Goal: Information Seeking & Learning: Learn about a topic

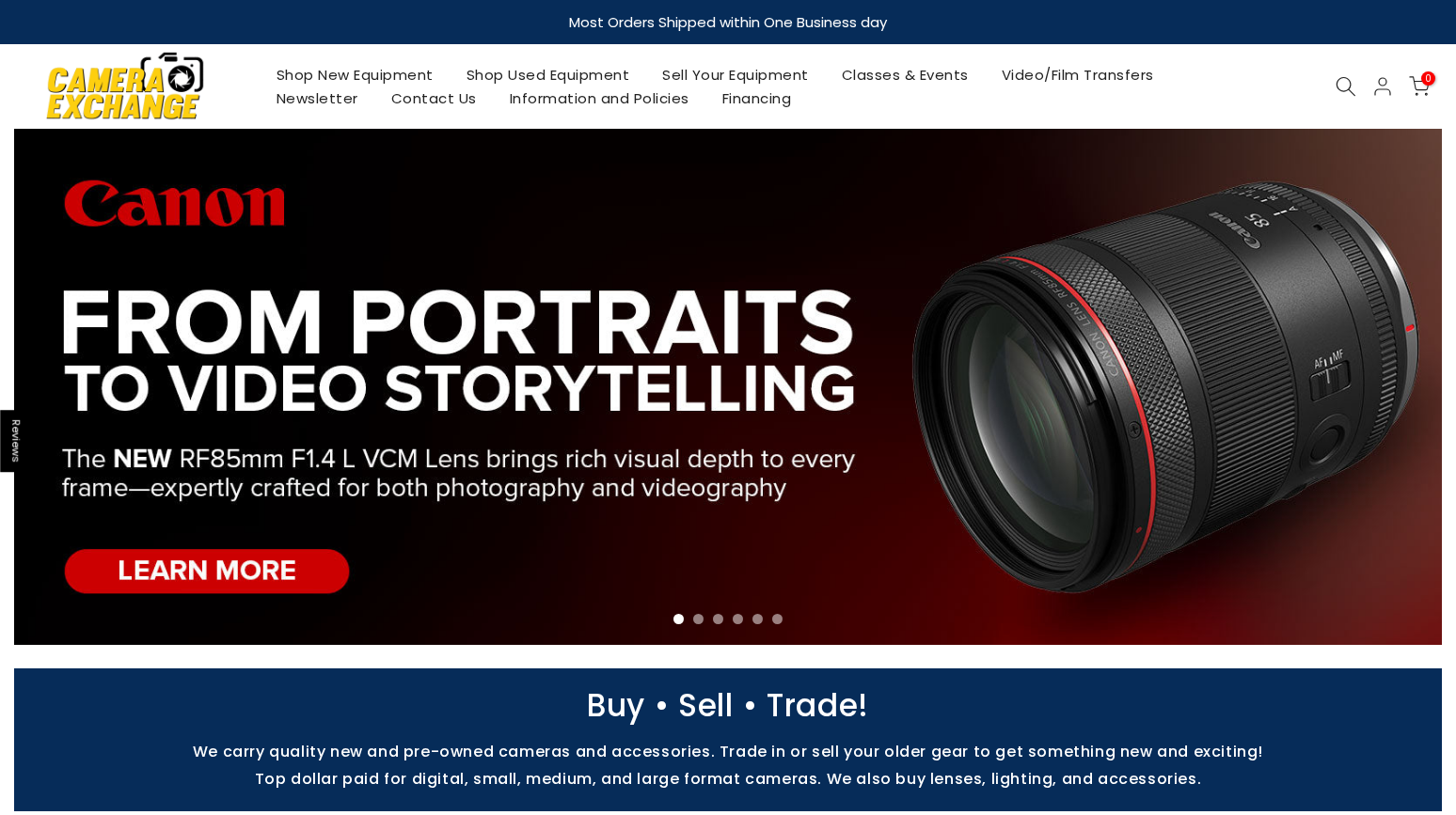
click at [540, 68] on link "Shop Used Equipment" at bounding box center [548, 74] width 197 height 24
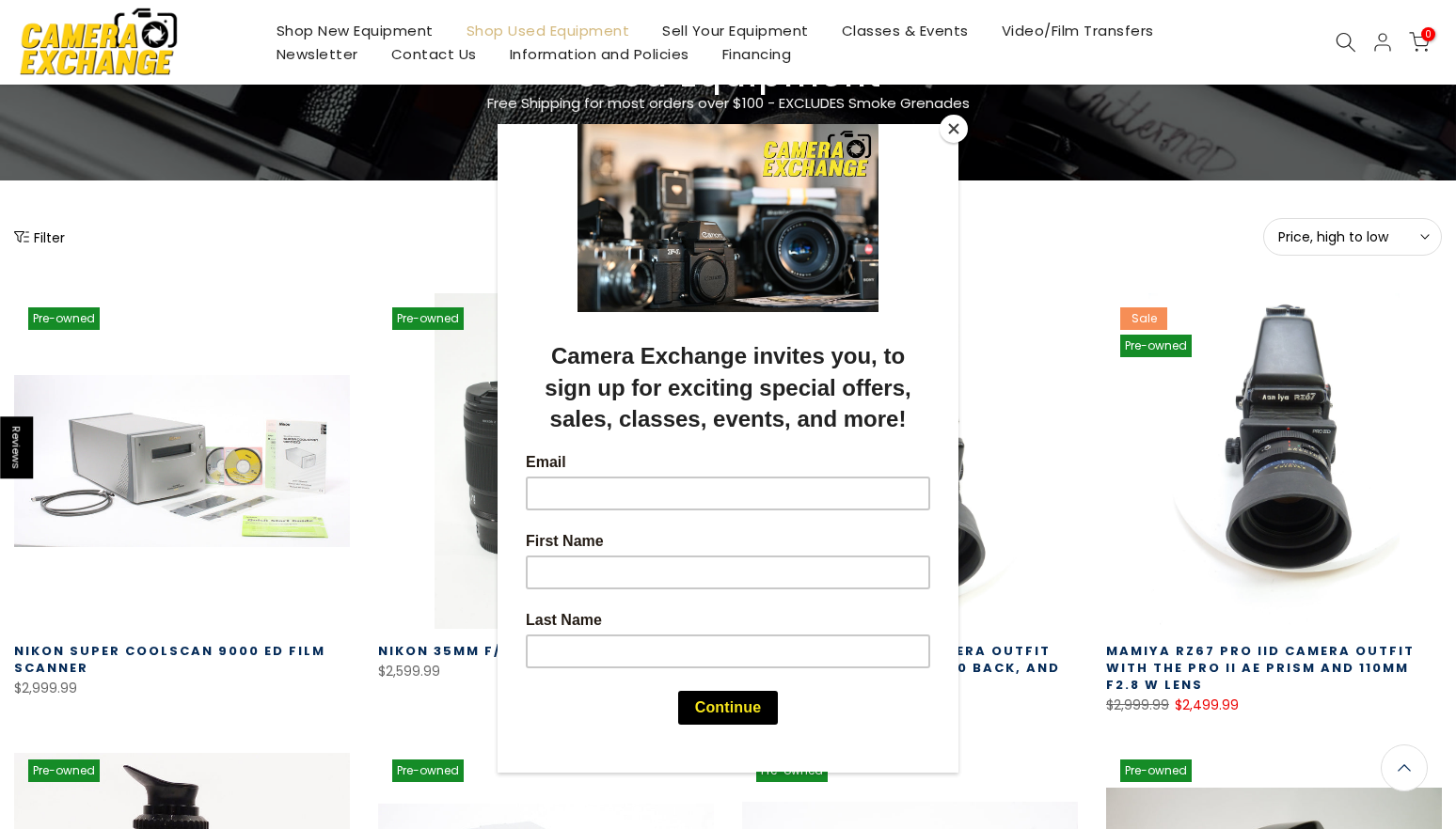
click at [949, 134] on button "Close" at bounding box center [954, 129] width 28 height 28
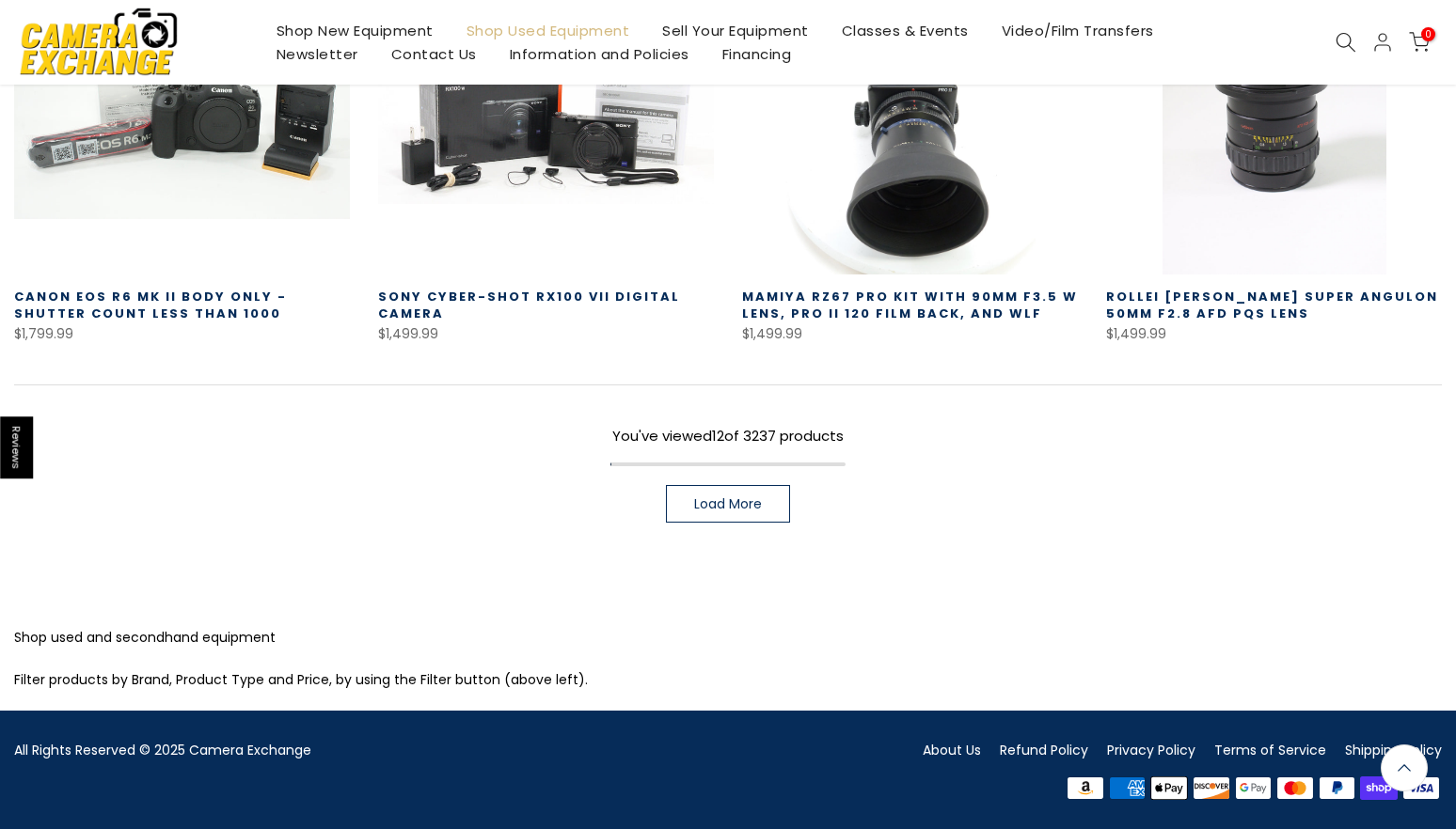
scroll to position [1391, 0]
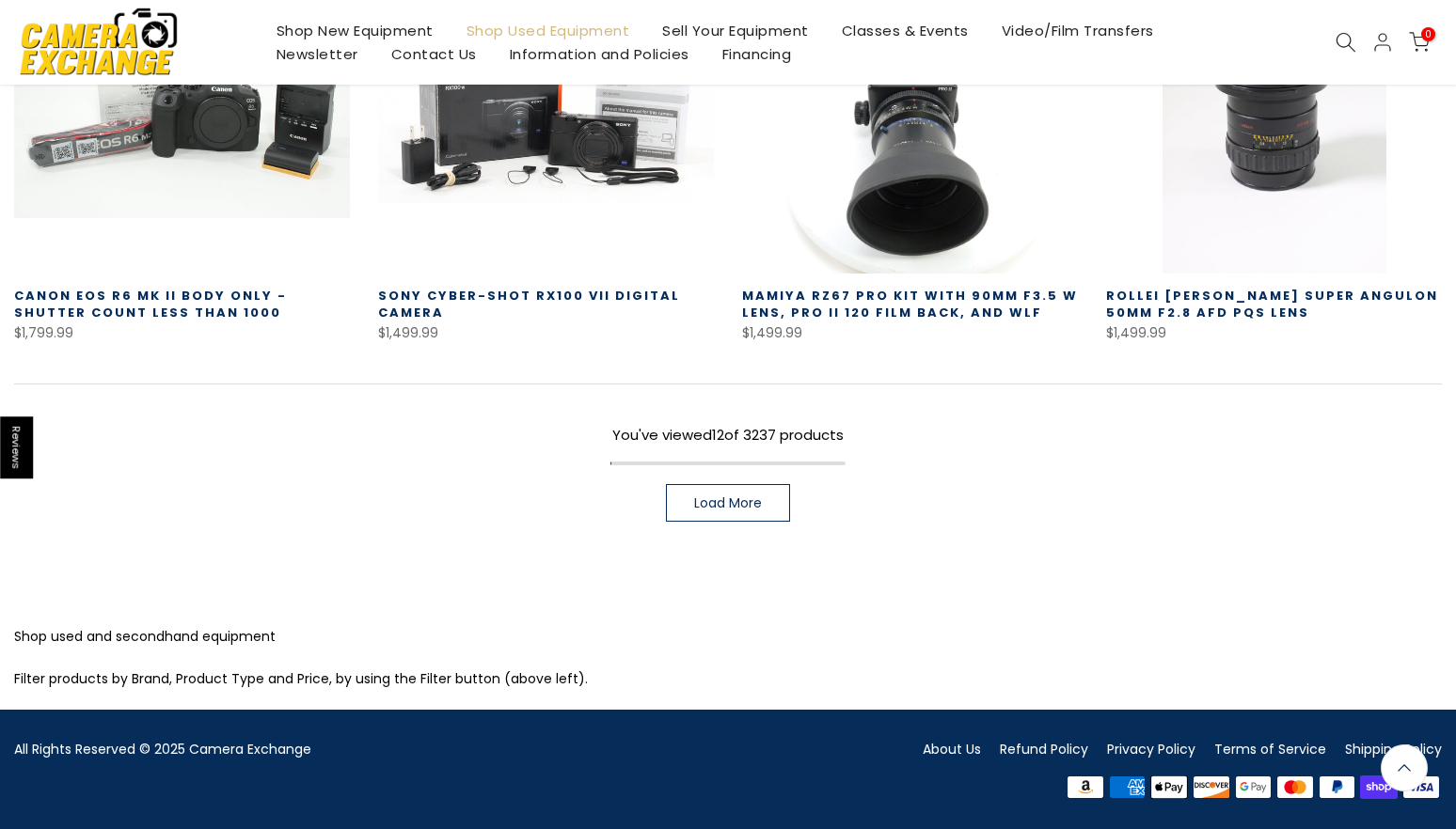
click at [748, 496] on span "Load More" at bounding box center [728, 503] width 68 height 13
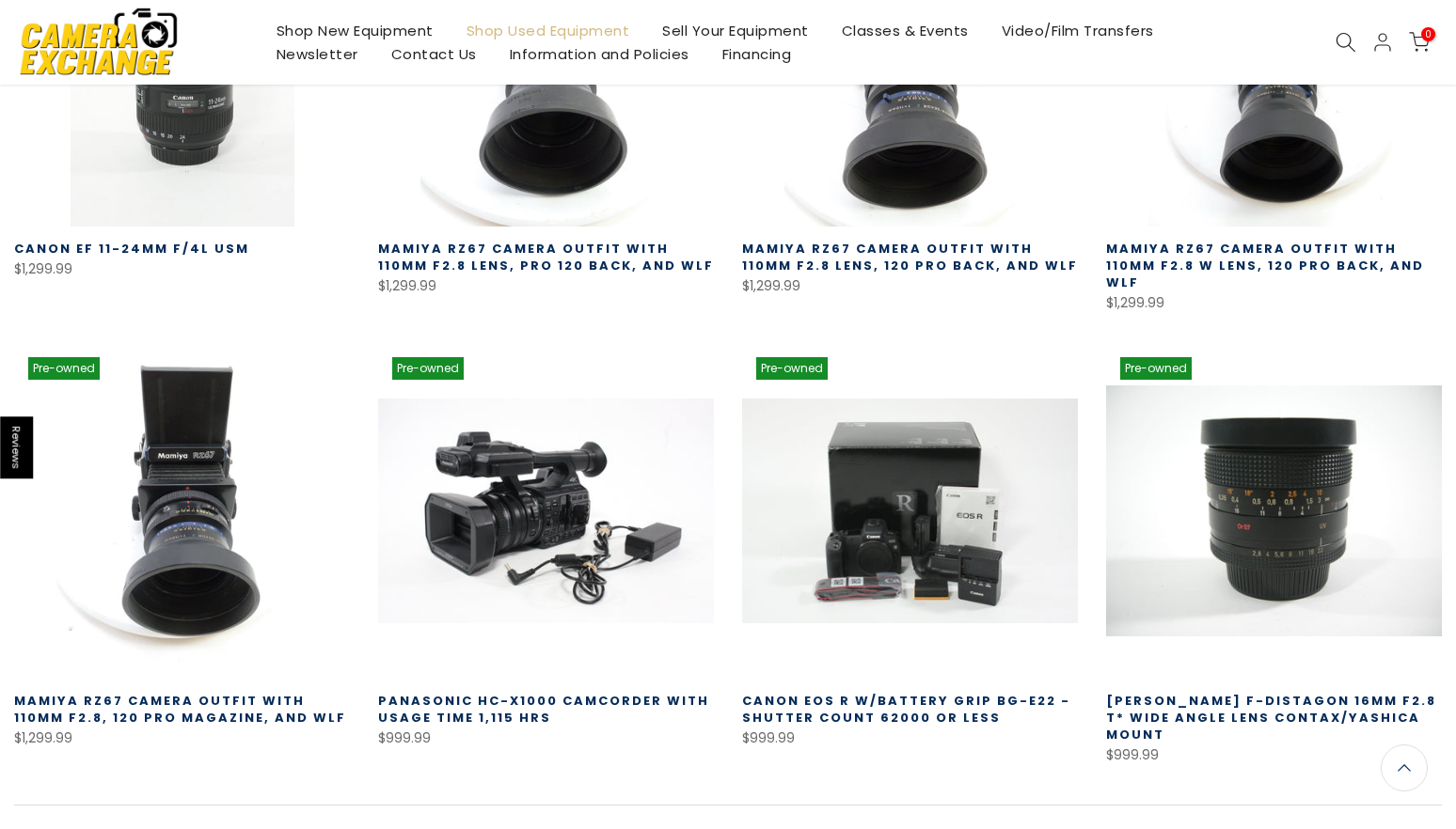
scroll to position [2686, 0]
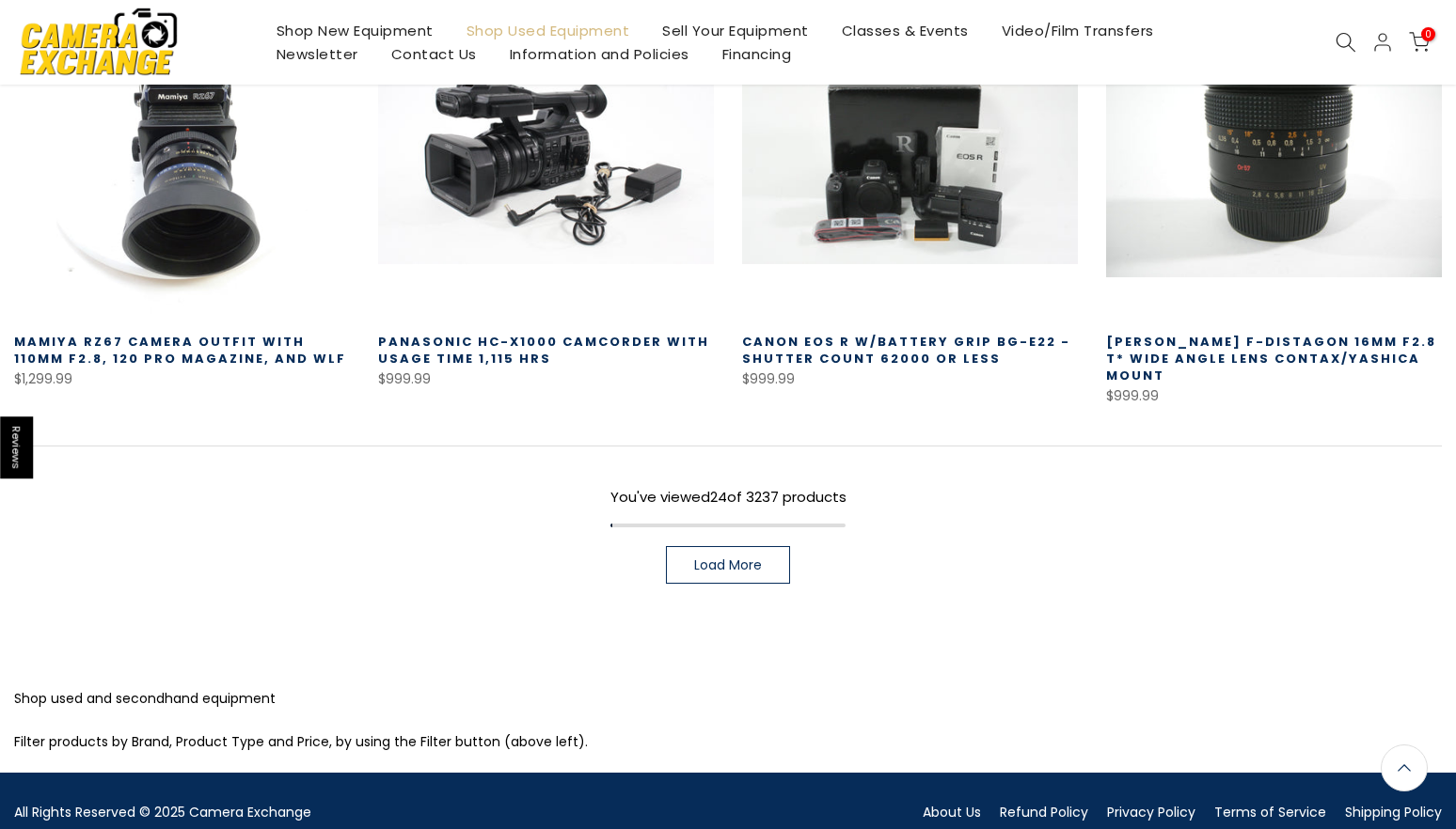
click at [694, 561] on link "Load More" at bounding box center [728, 565] width 124 height 38
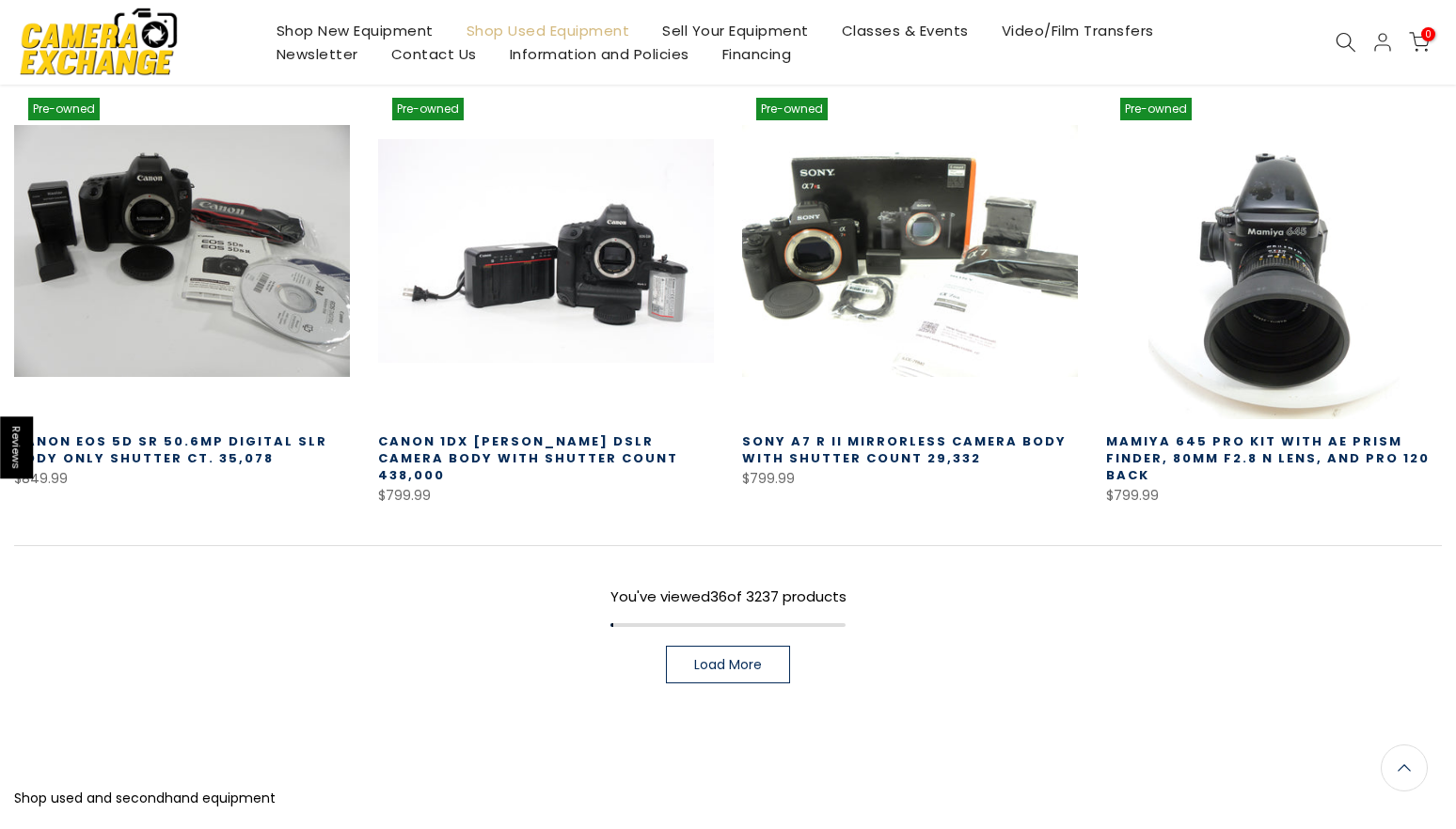
scroll to position [3942, 0]
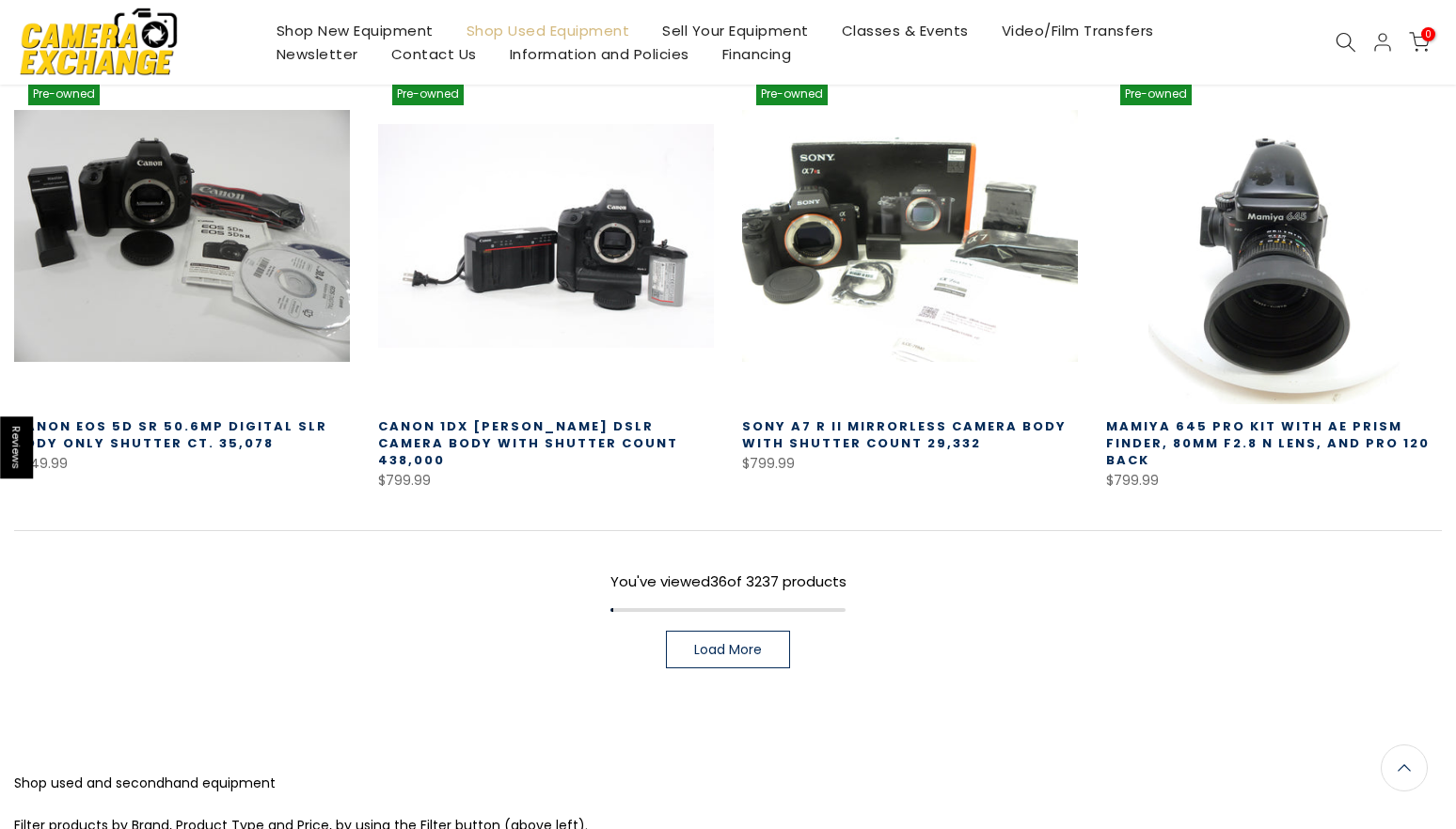
click at [695, 645] on link "Load More" at bounding box center [728, 650] width 124 height 38
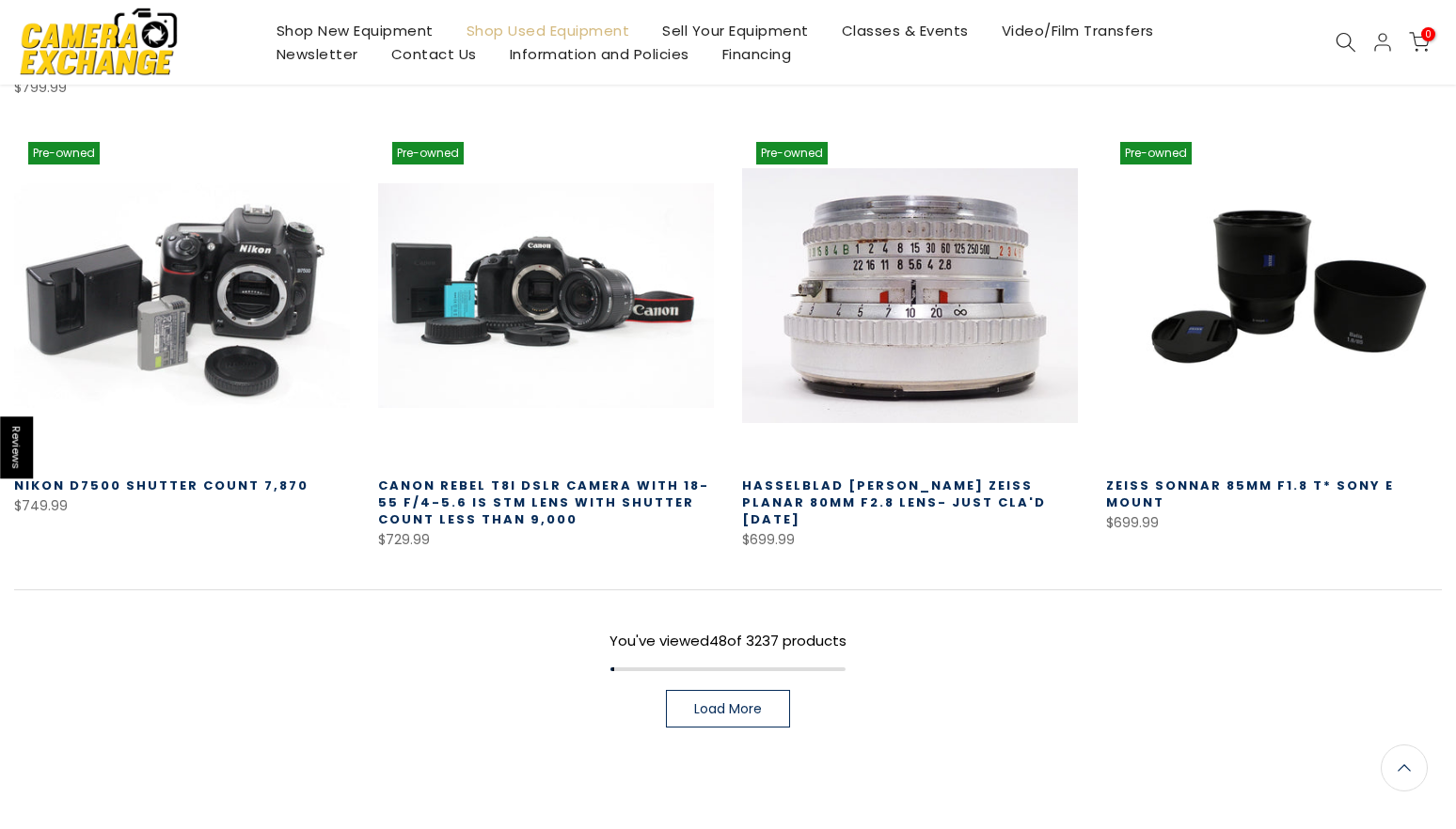
scroll to position [5429, 0]
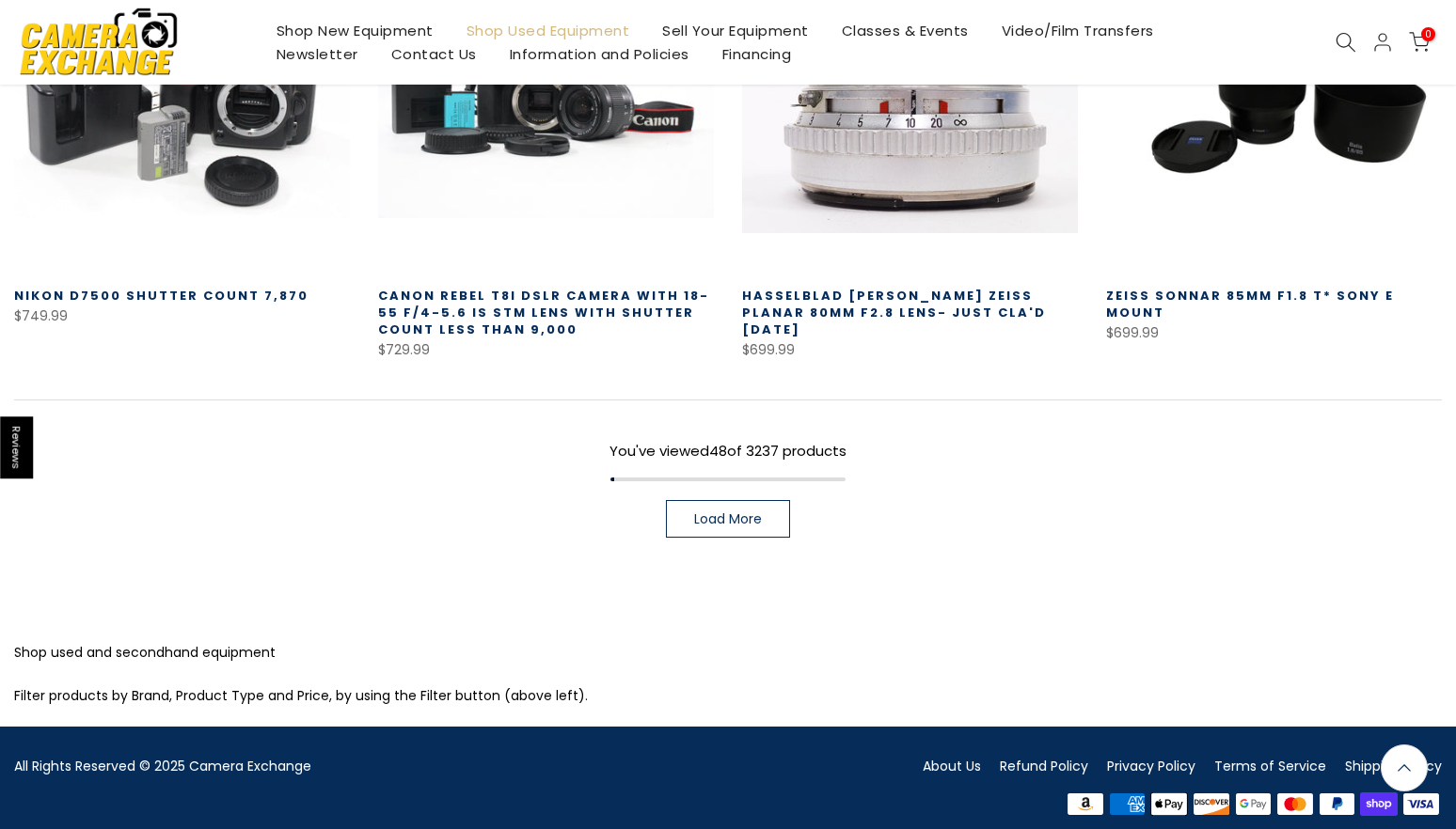
click at [761, 500] on link "Load More" at bounding box center [728, 519] width 124 height 38
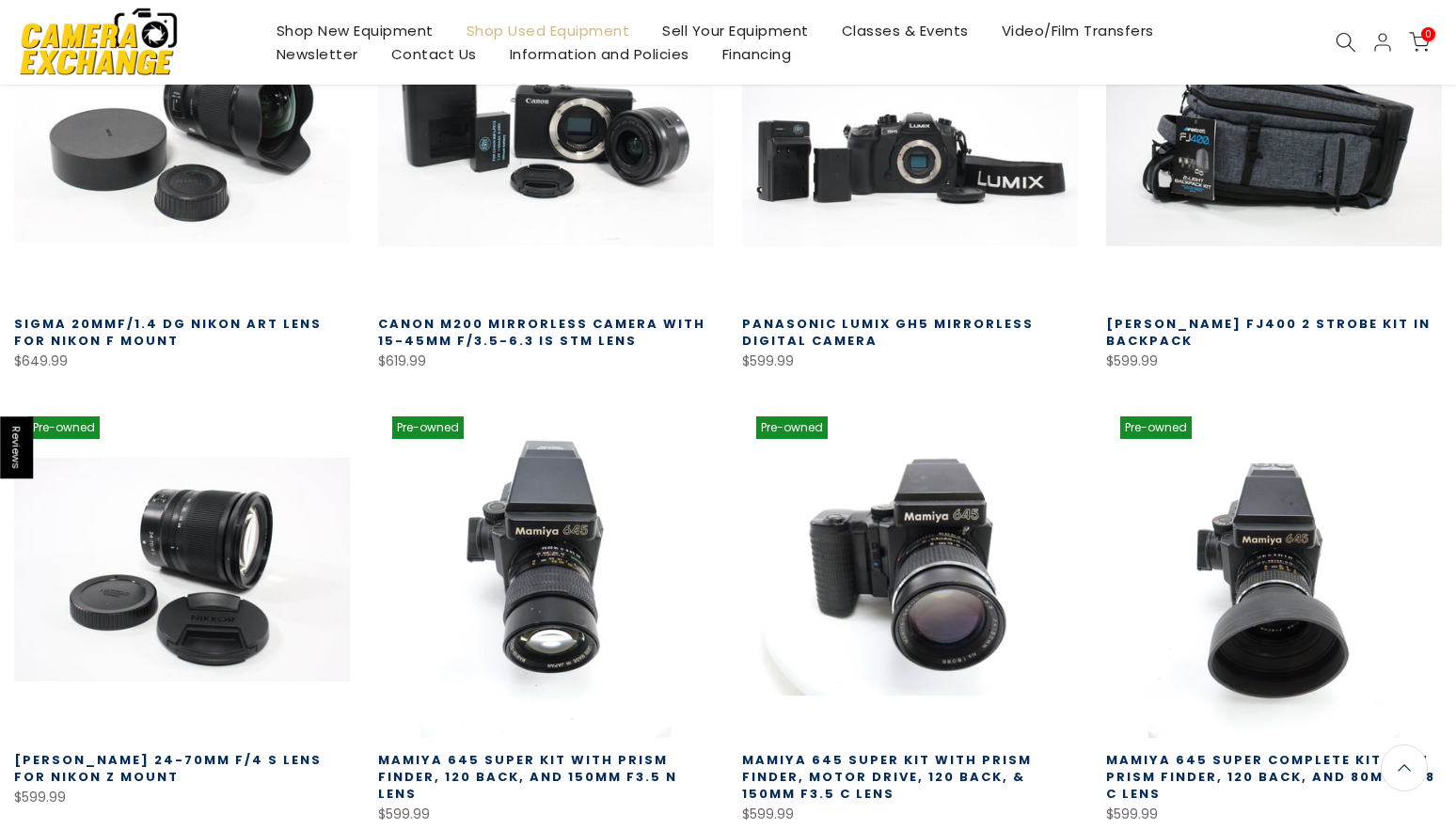
scroll to position [6752, 0]
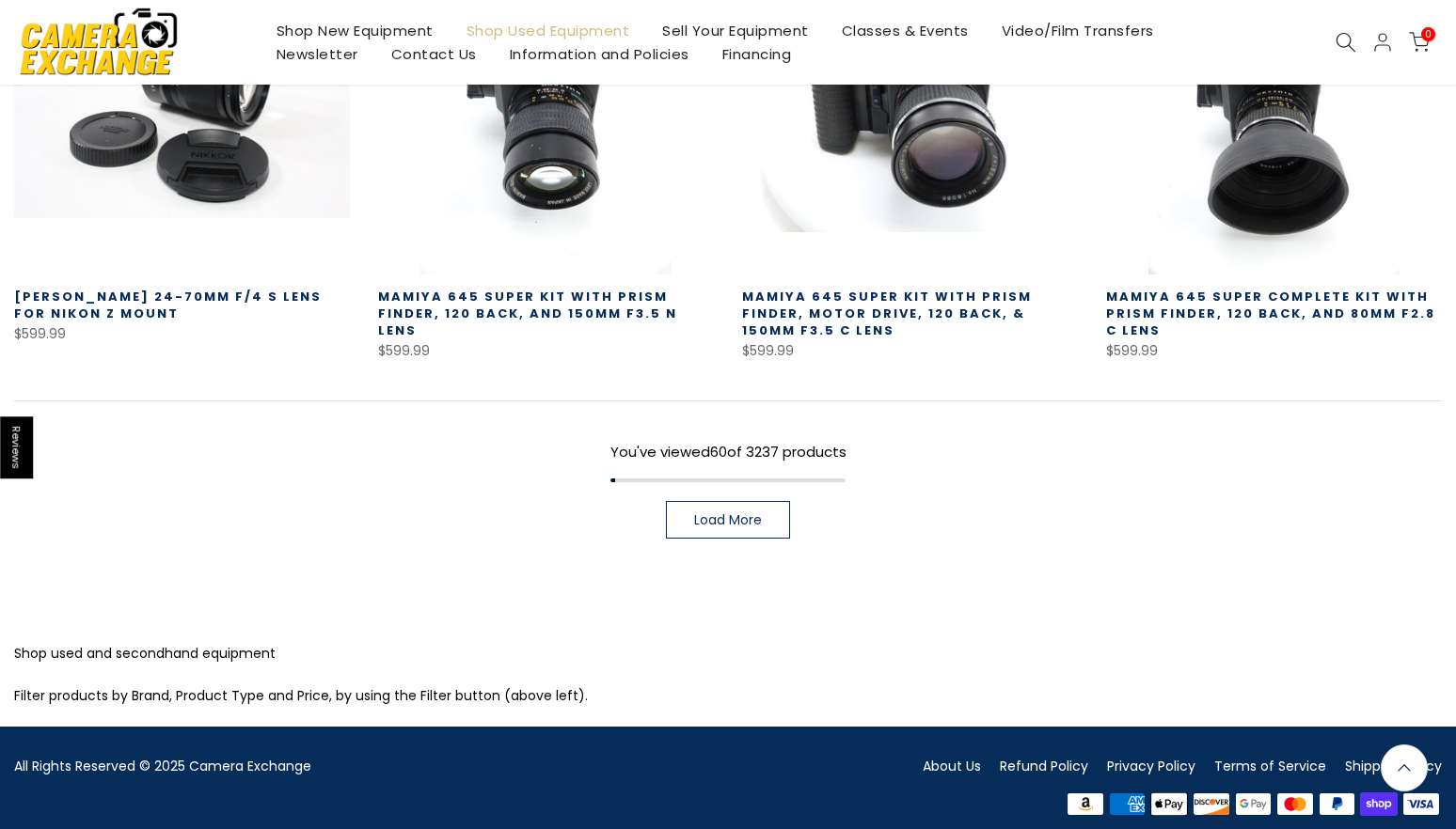
click at [675, 504] on link "Load More" at bounding box center [728, 520] width 124 height 38
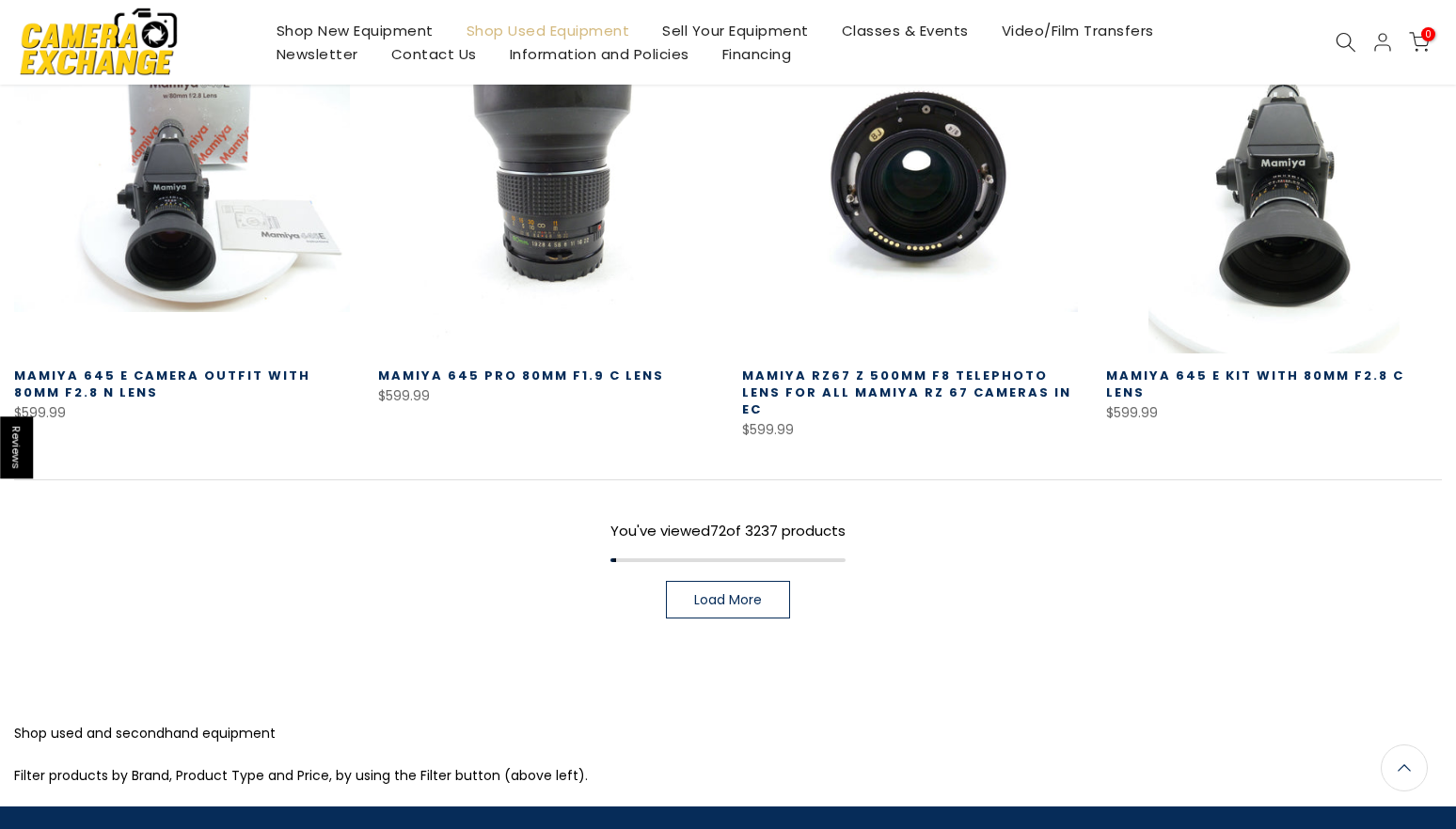
scroll to position [7993, 0]
click at [748, 593] on span "Load More" at bounding box center [728, 600] width 68 height 13
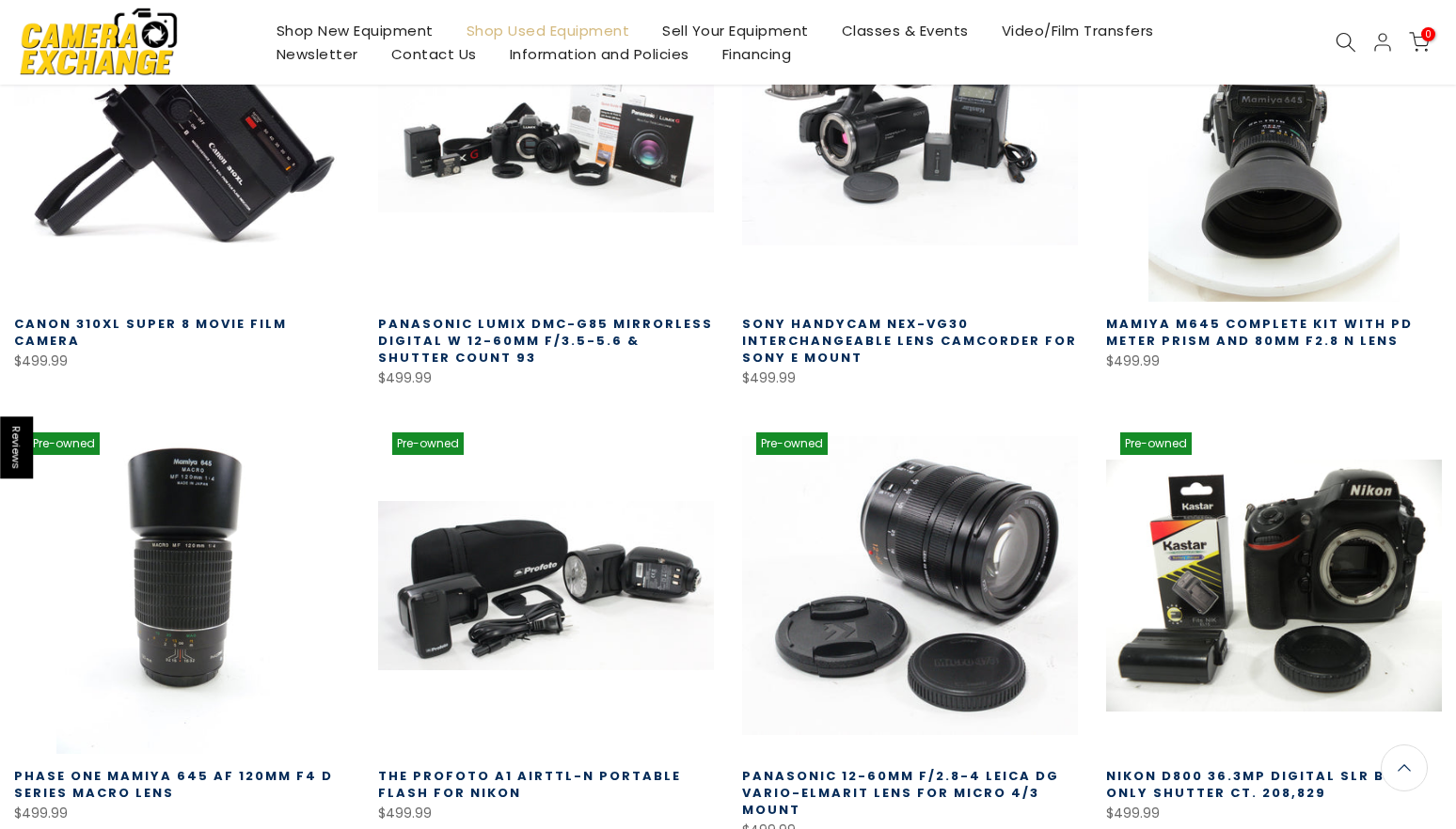
scroll to position [9415, 0]
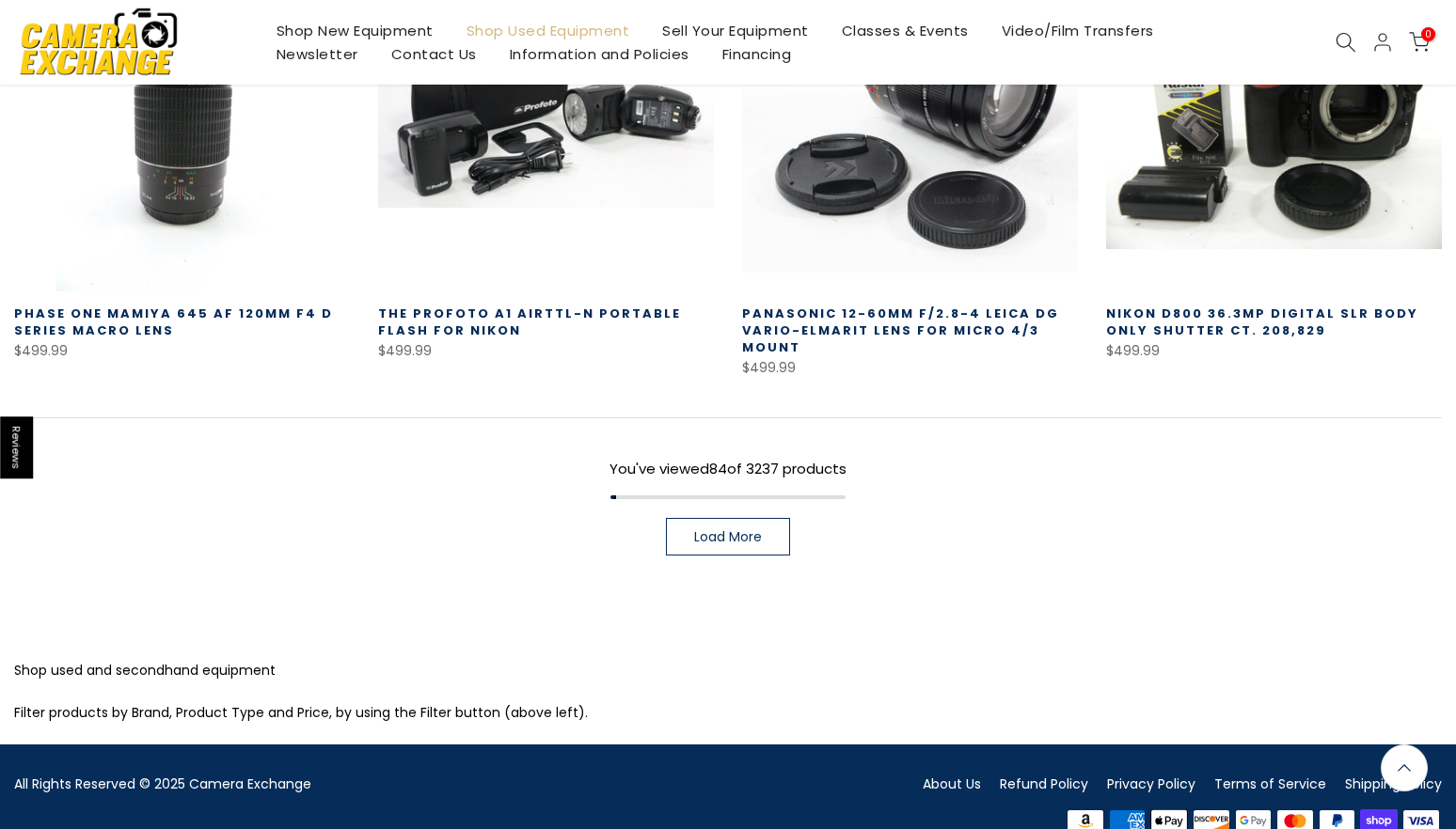
click at [724, 518] on link "Load More" at bounding box center [728, 537] width 124 height 38
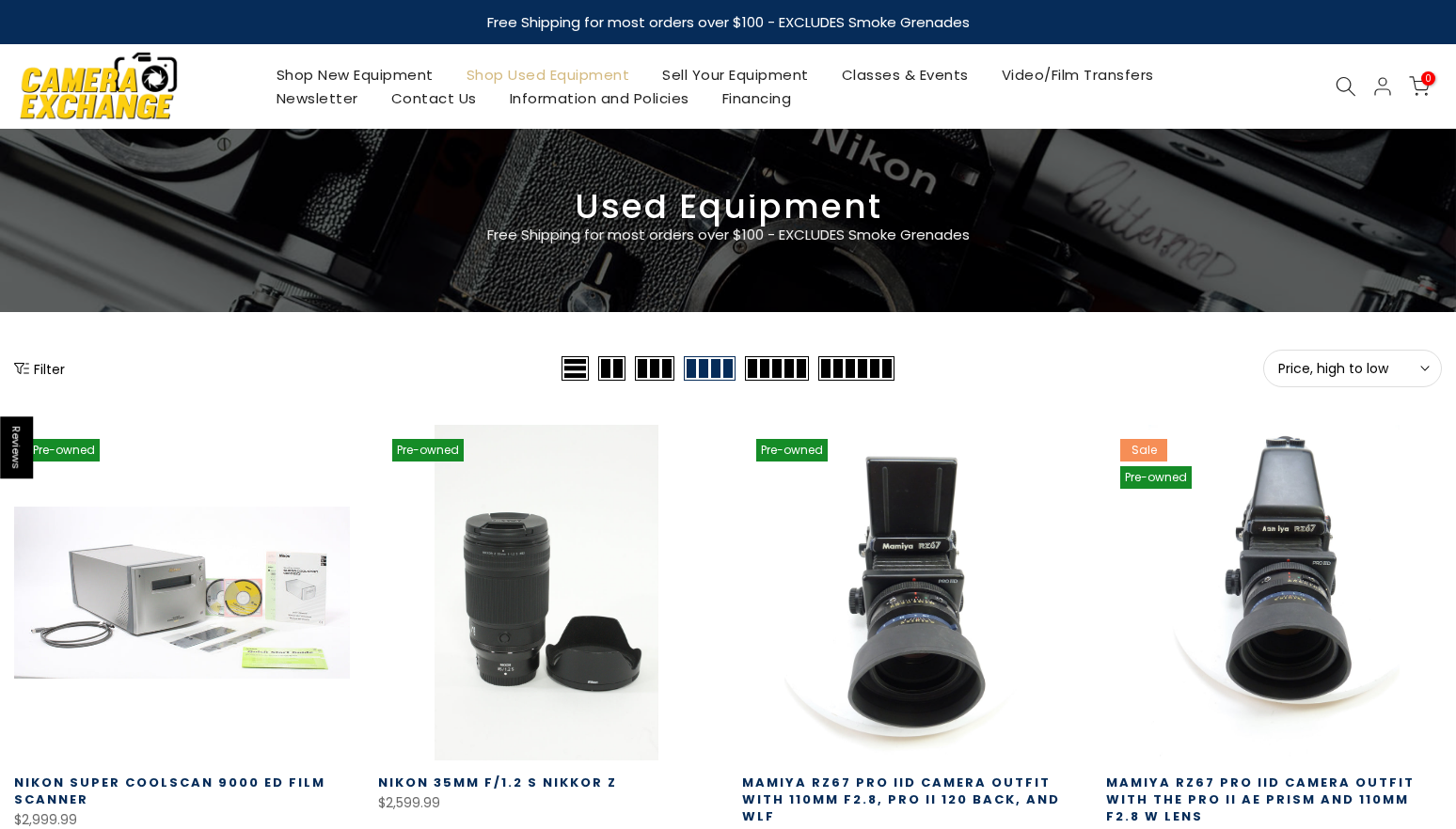
click at [55, 373] on button "Filter" at bounding box center [40, 368] width 51 height 19
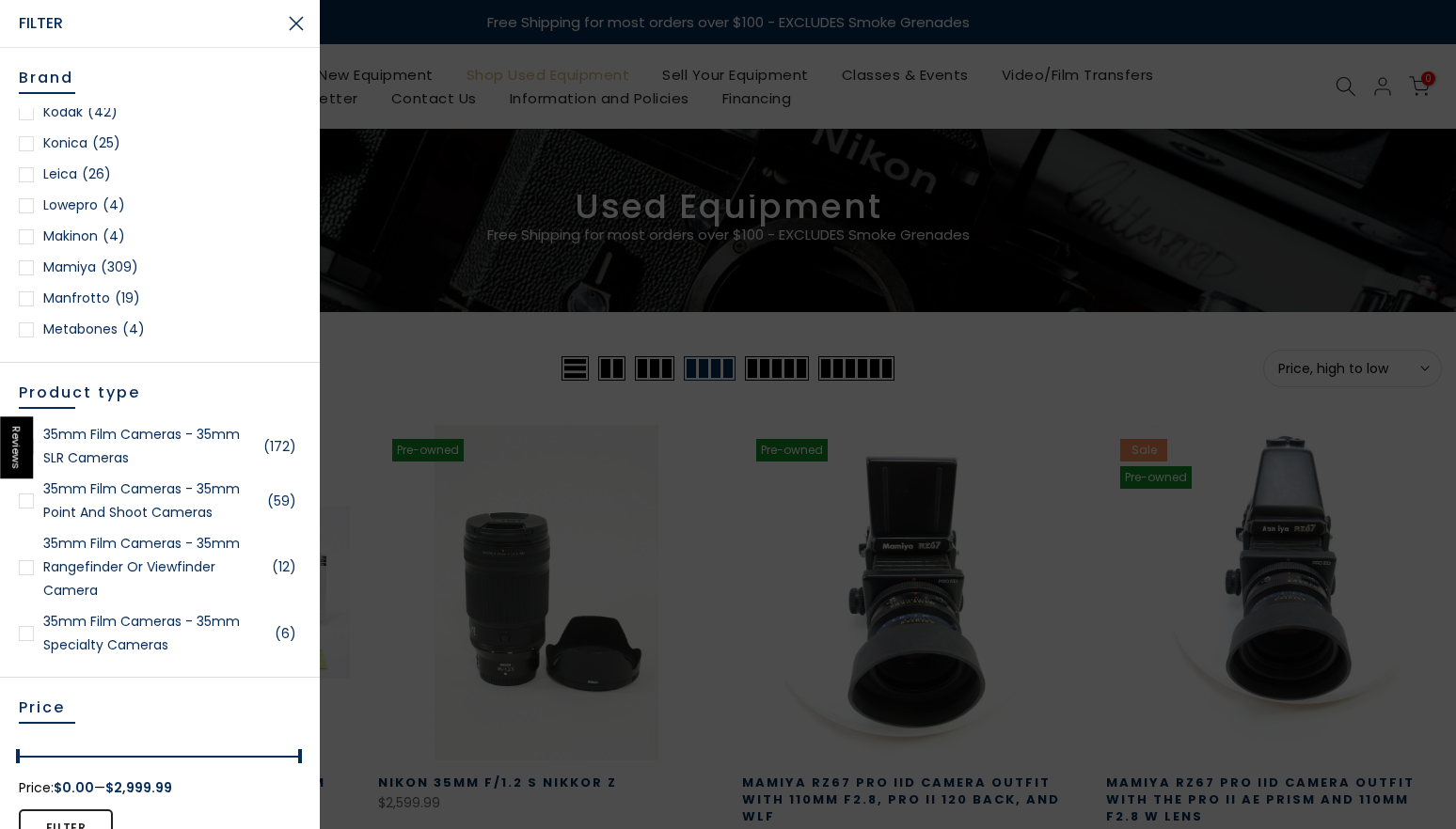
scroll to position [1309, 0]
click at [85, 147] on link "Konica (25)" at bounding box center [159, 145] width 282 height 24
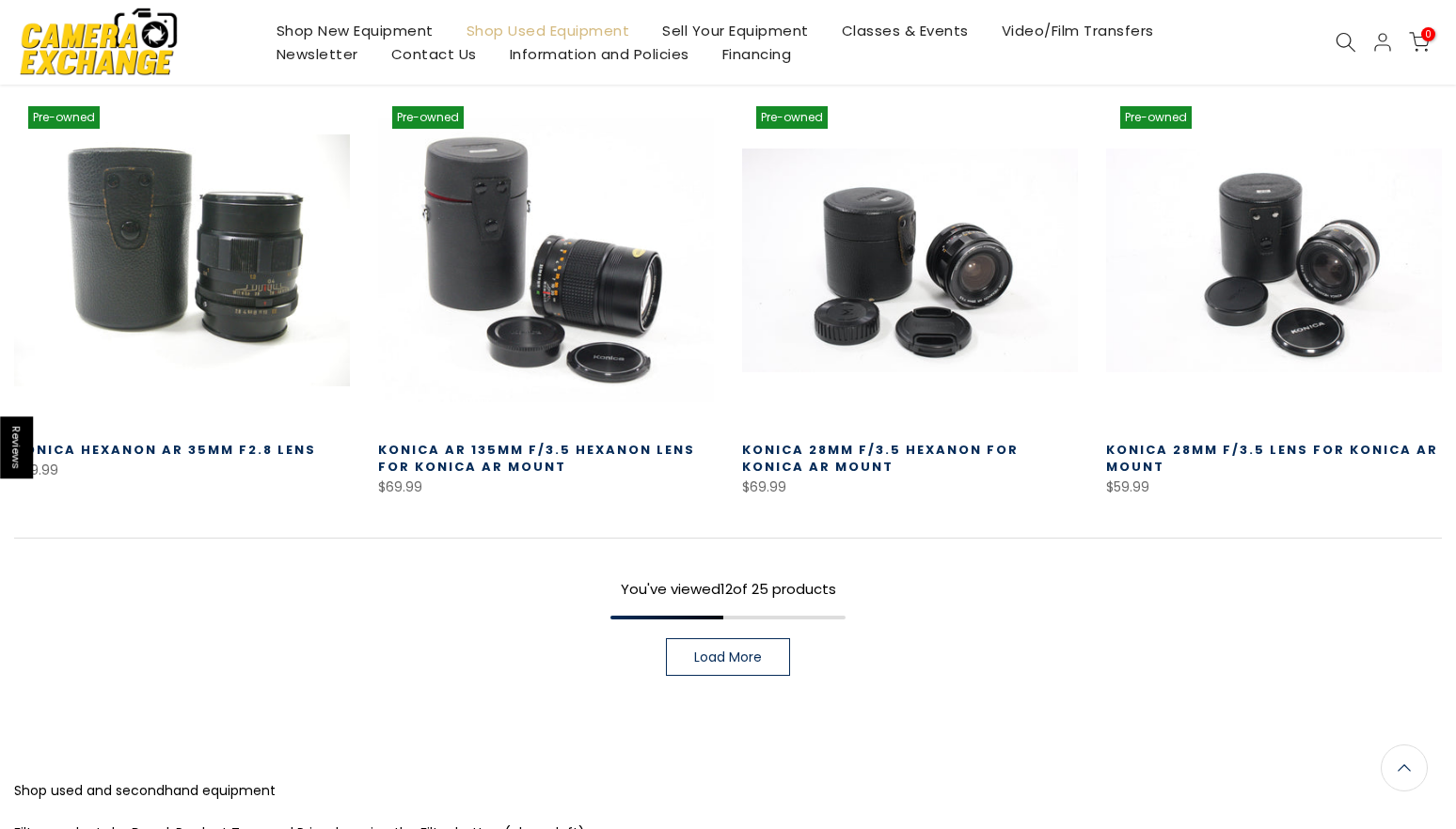
scroll to position [1331, 0]
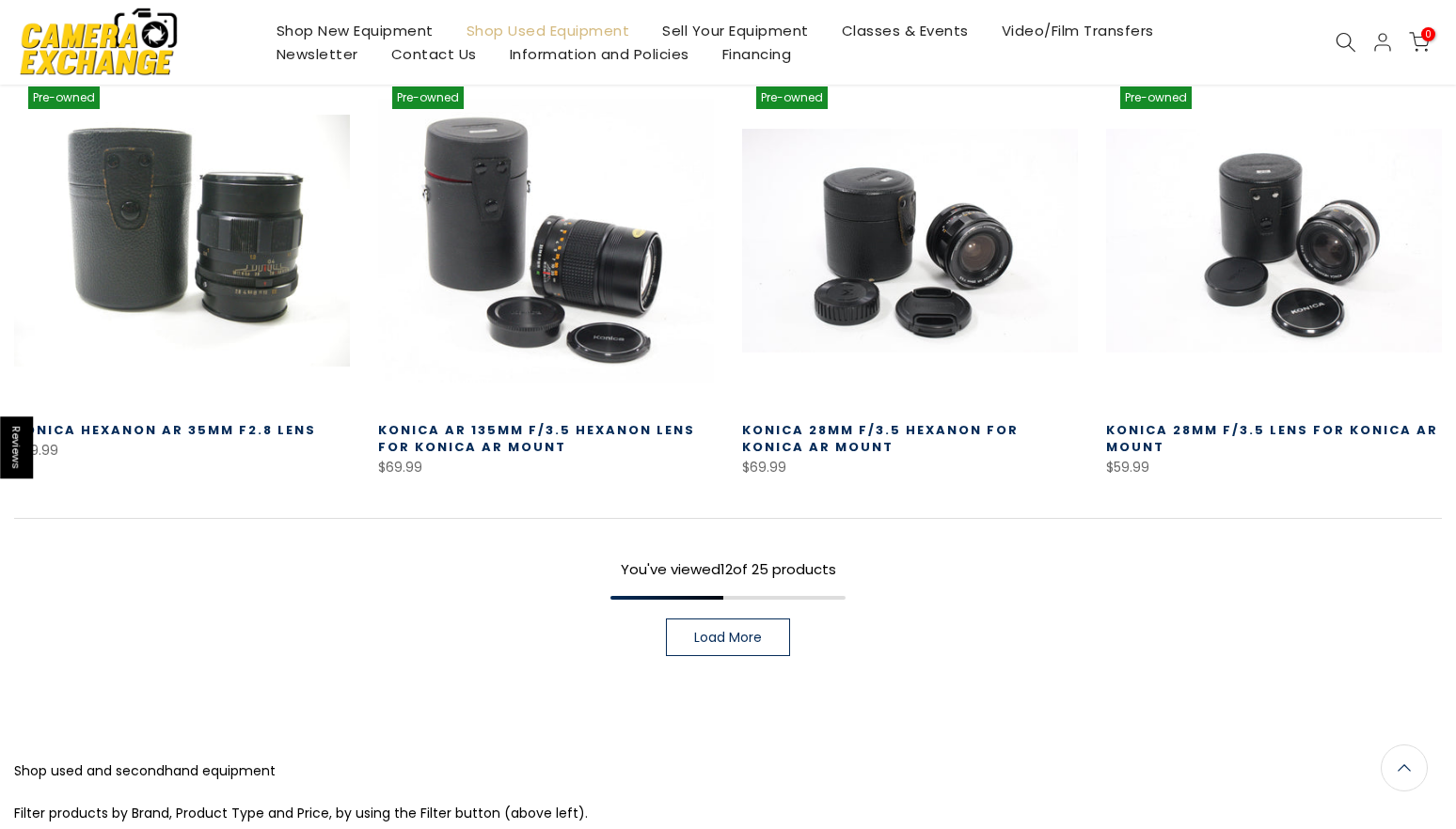
click at [731, 637] on span "Load More" at bounding box center [728, 638] width 68 height 13
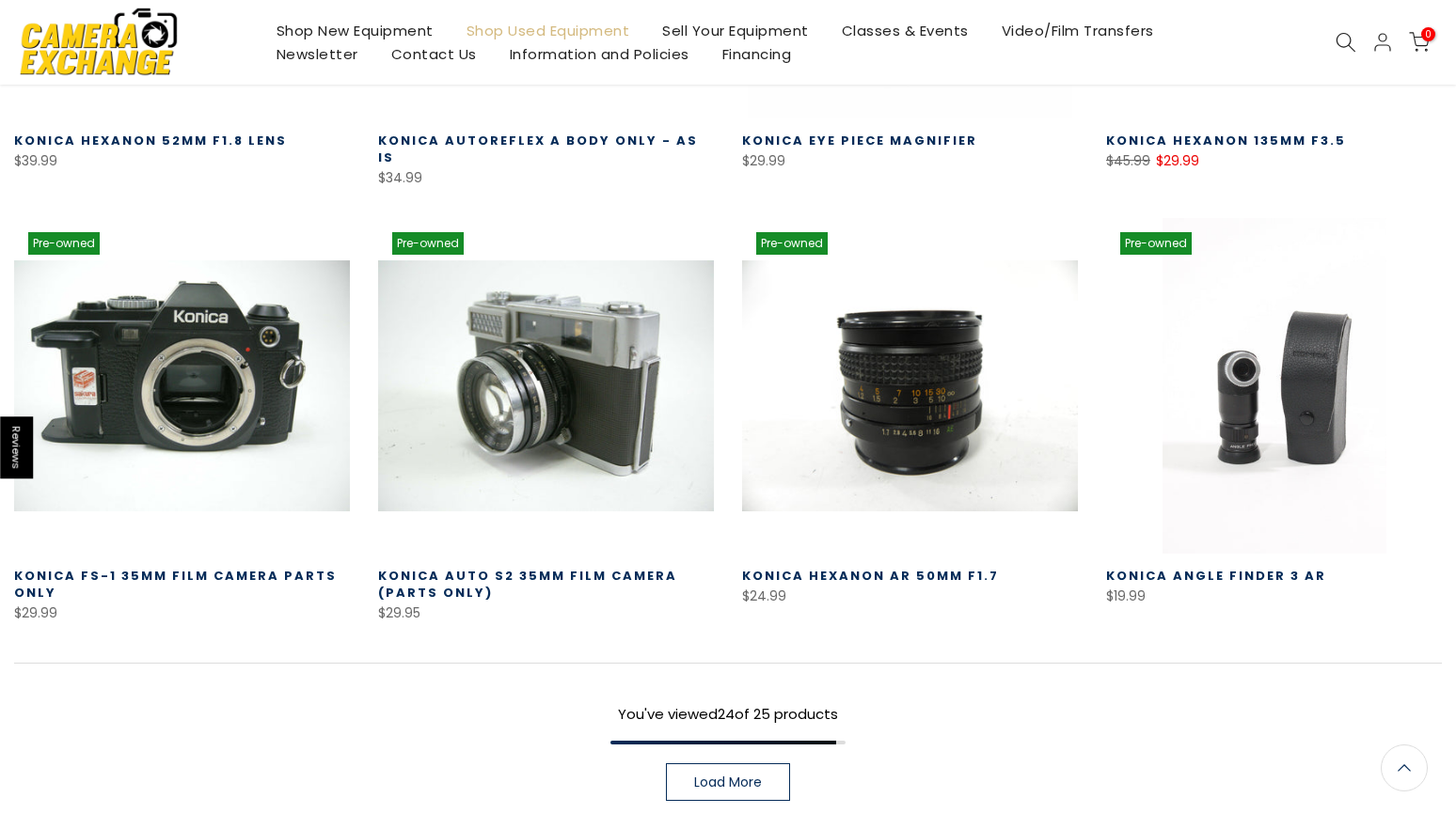
scroll to position [2493, 0]
click at [750, 774] on span "Load More" at bounding box center [728, 781] width 68 height 13
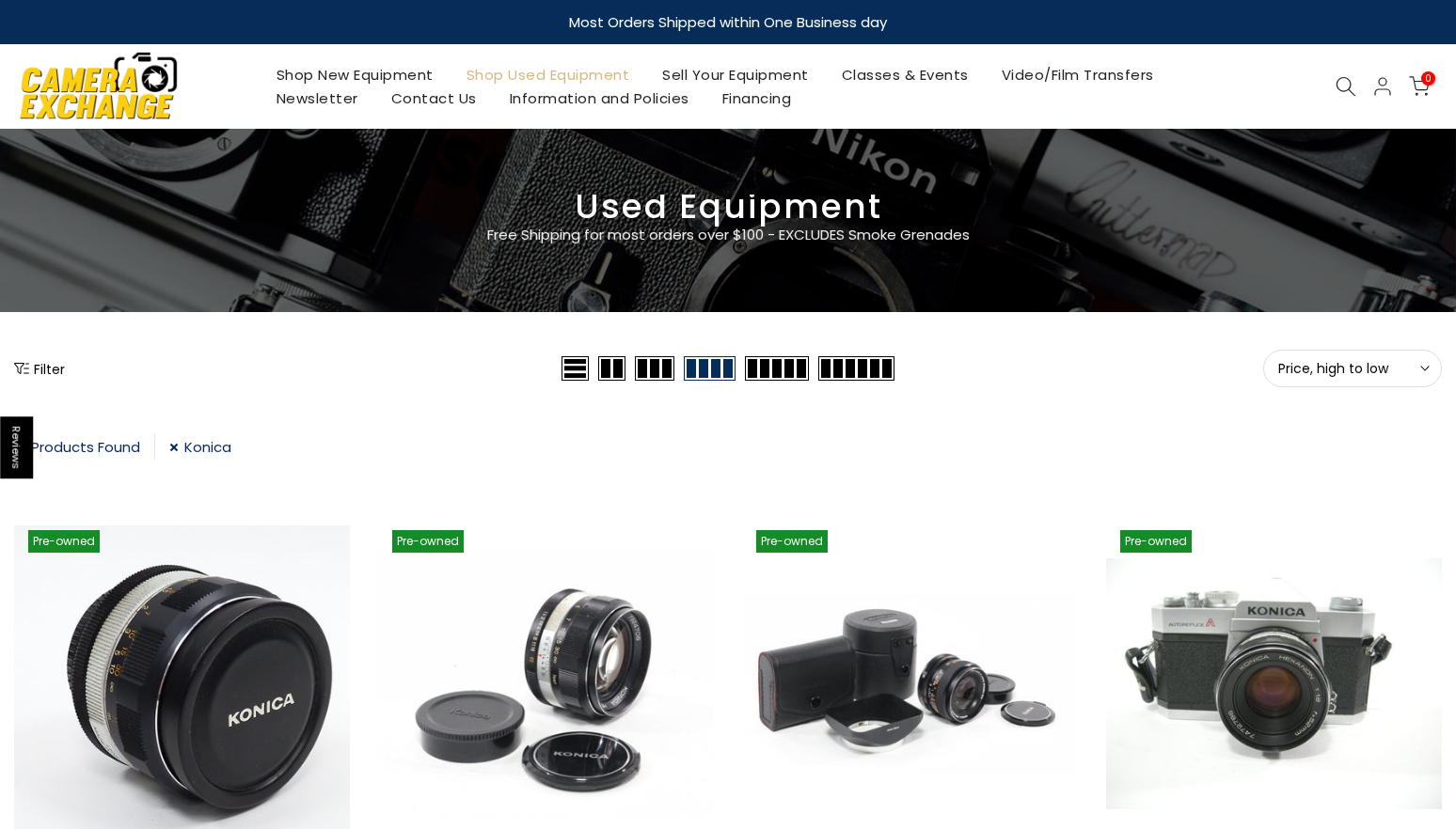
click at [114, 89] on img at bounding box center [99, 86] width 160 height 81
